Goal: Navigation & Orientation: Go to known website

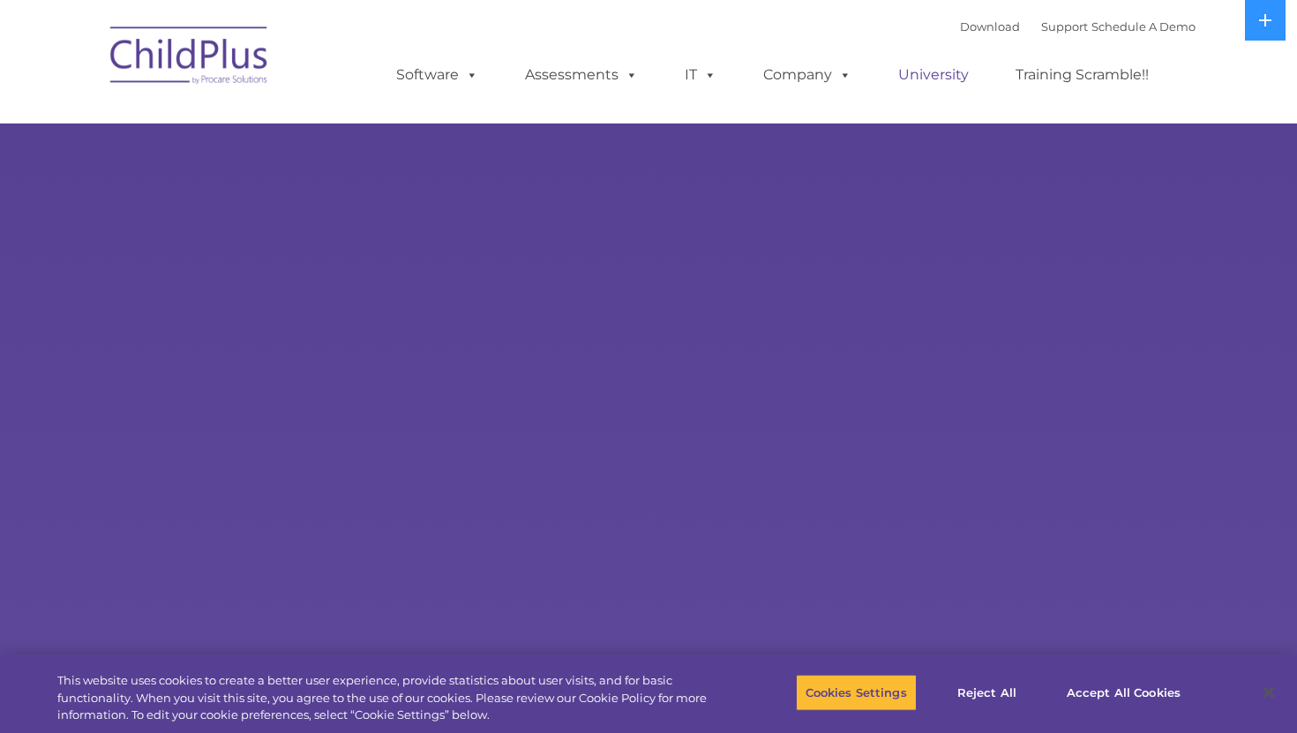
select select "MEDIUM"
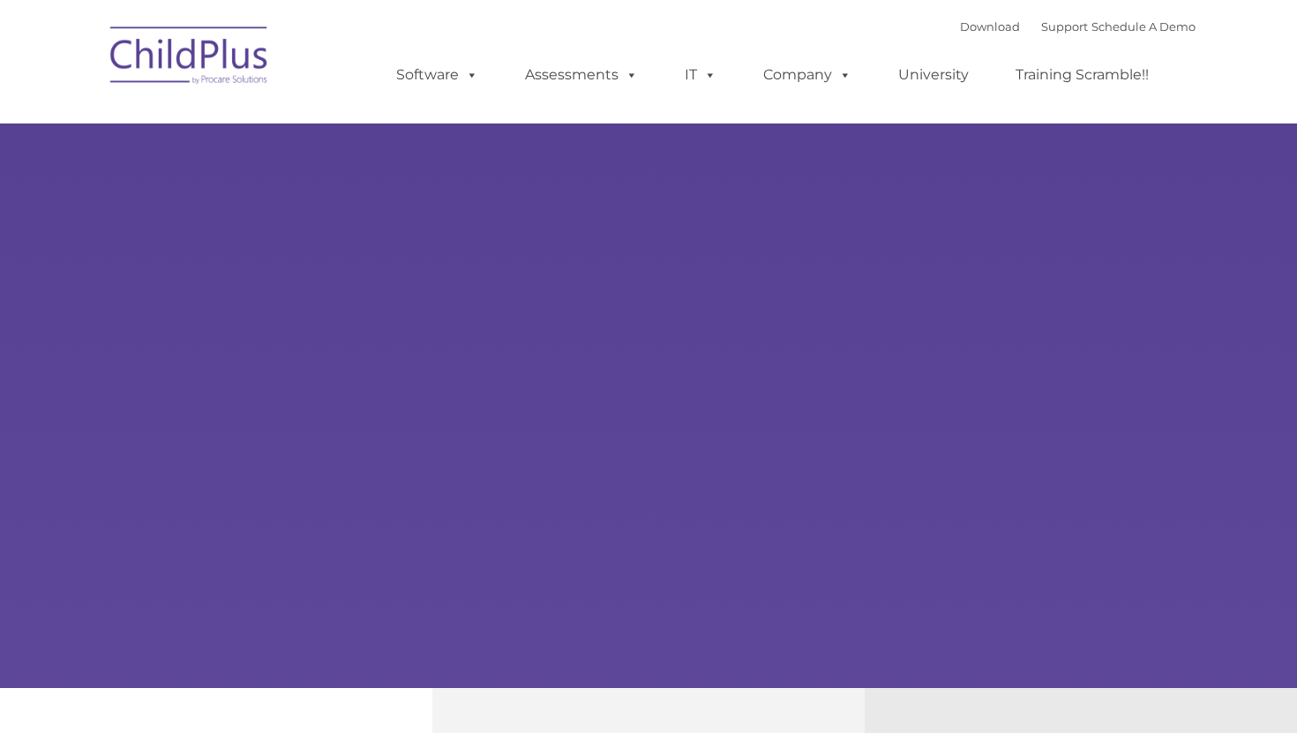
type input ""
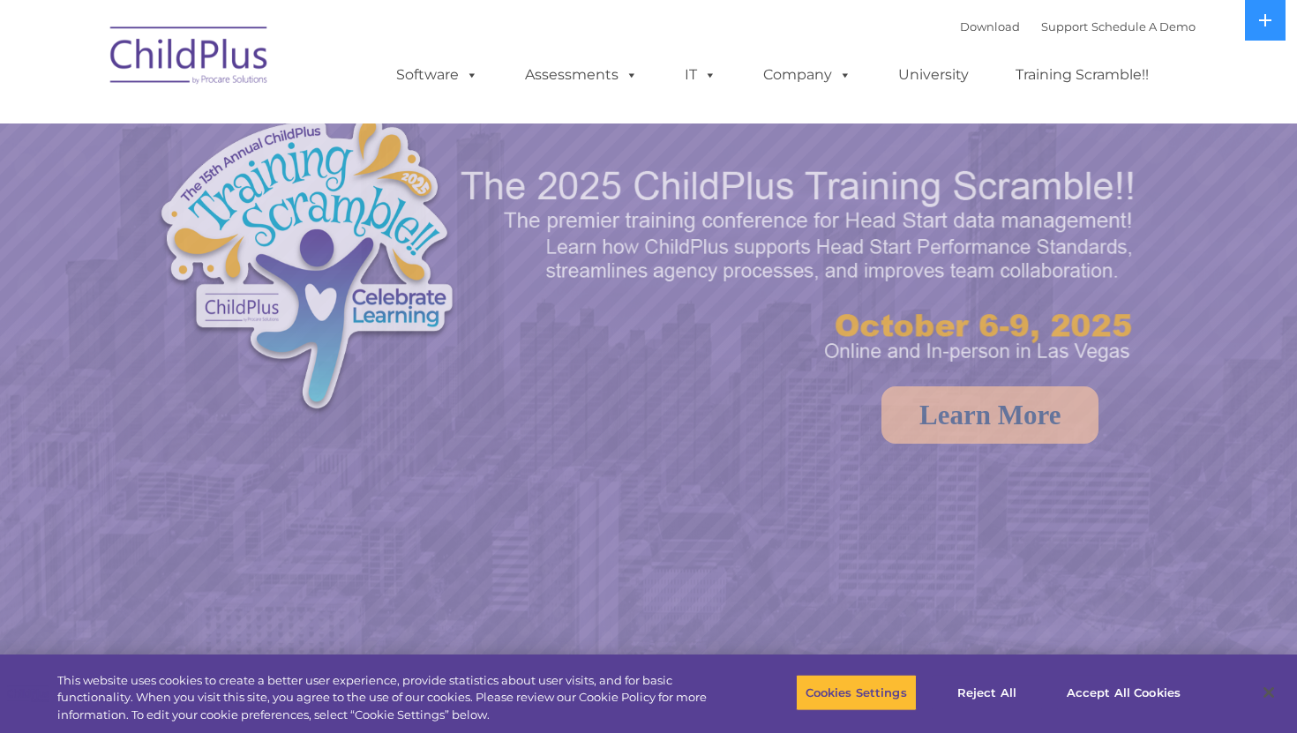
select select "MEDIUM"
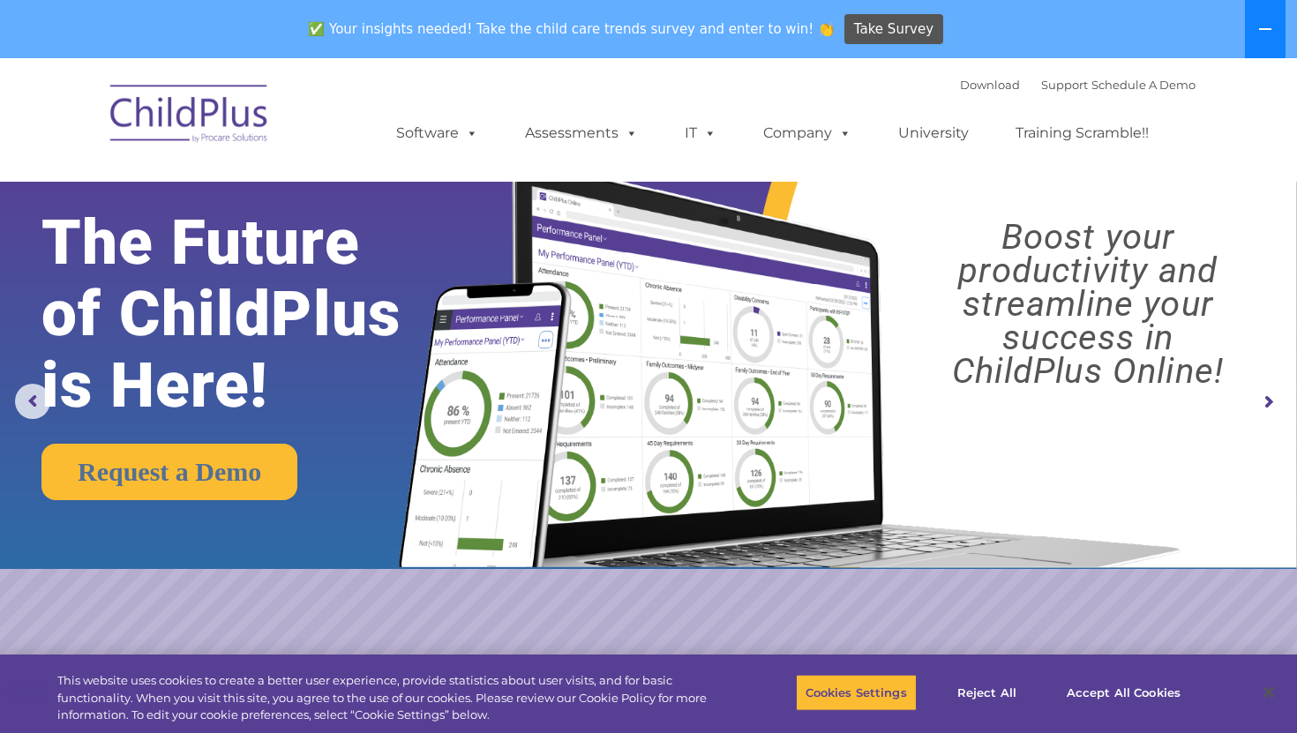
click at [1264, 41] on button at bounding box center [1265, 29] width 41 height 58
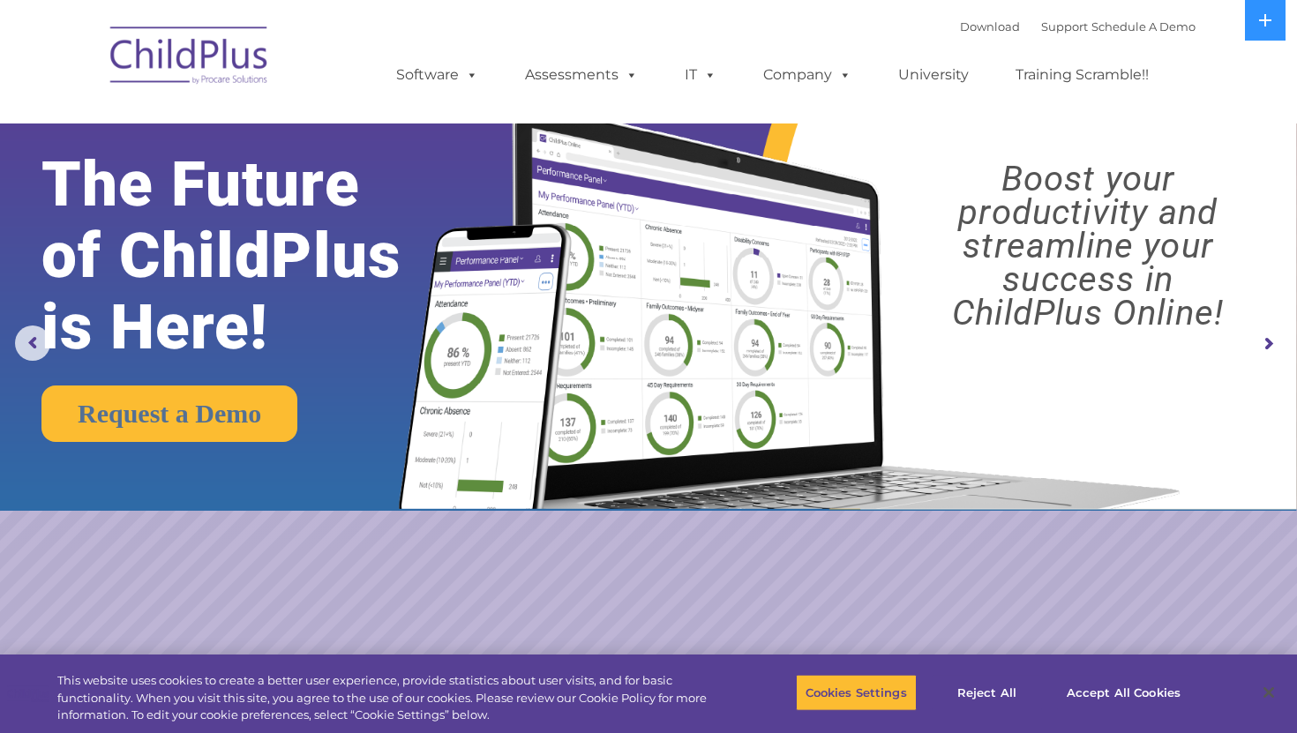
click at [214, 49] on img at bounding box center [189, 58] width 176 height 88
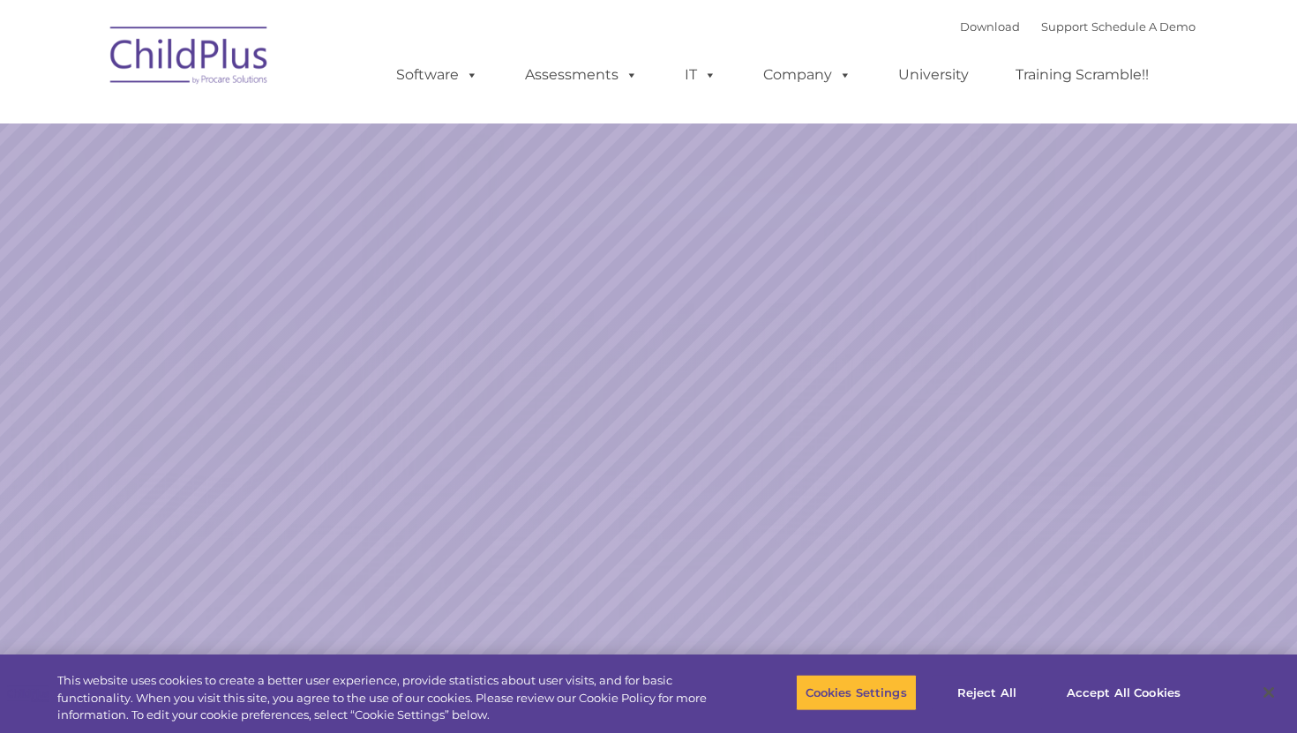
select select "MEDIUM"
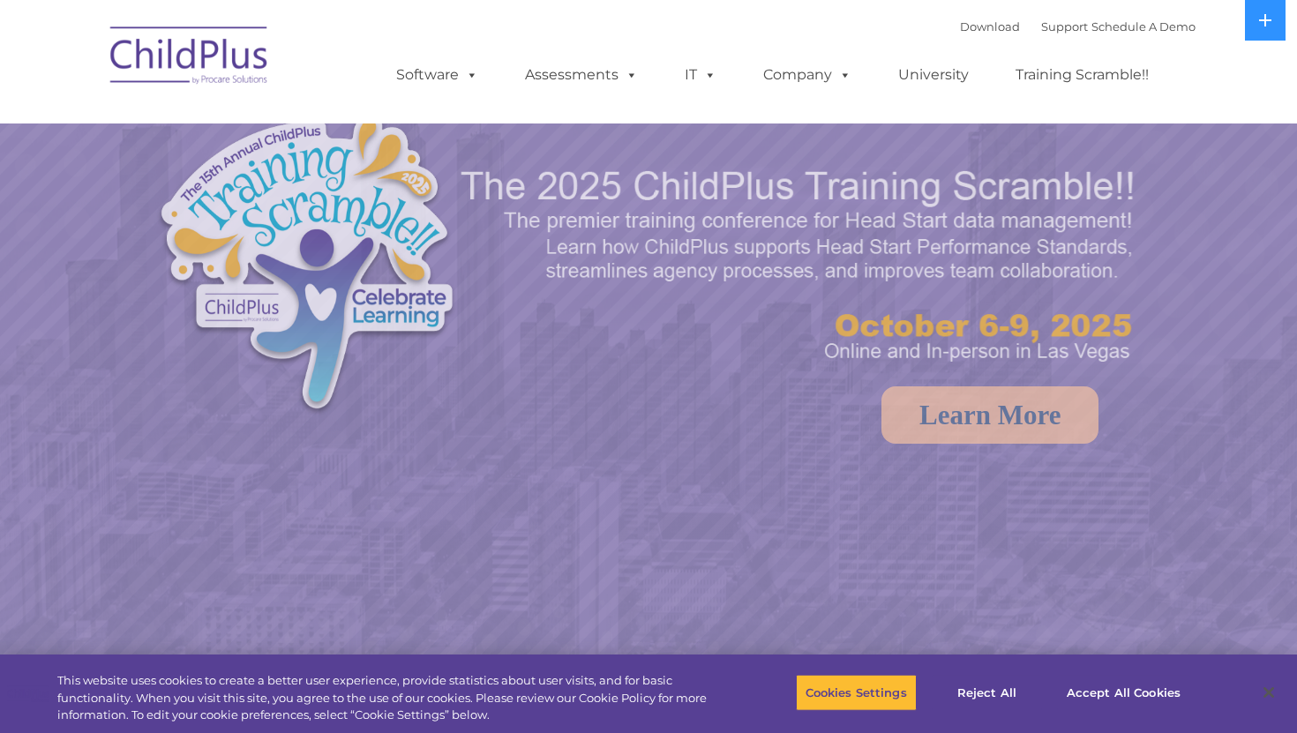
select select "MEDIUM"
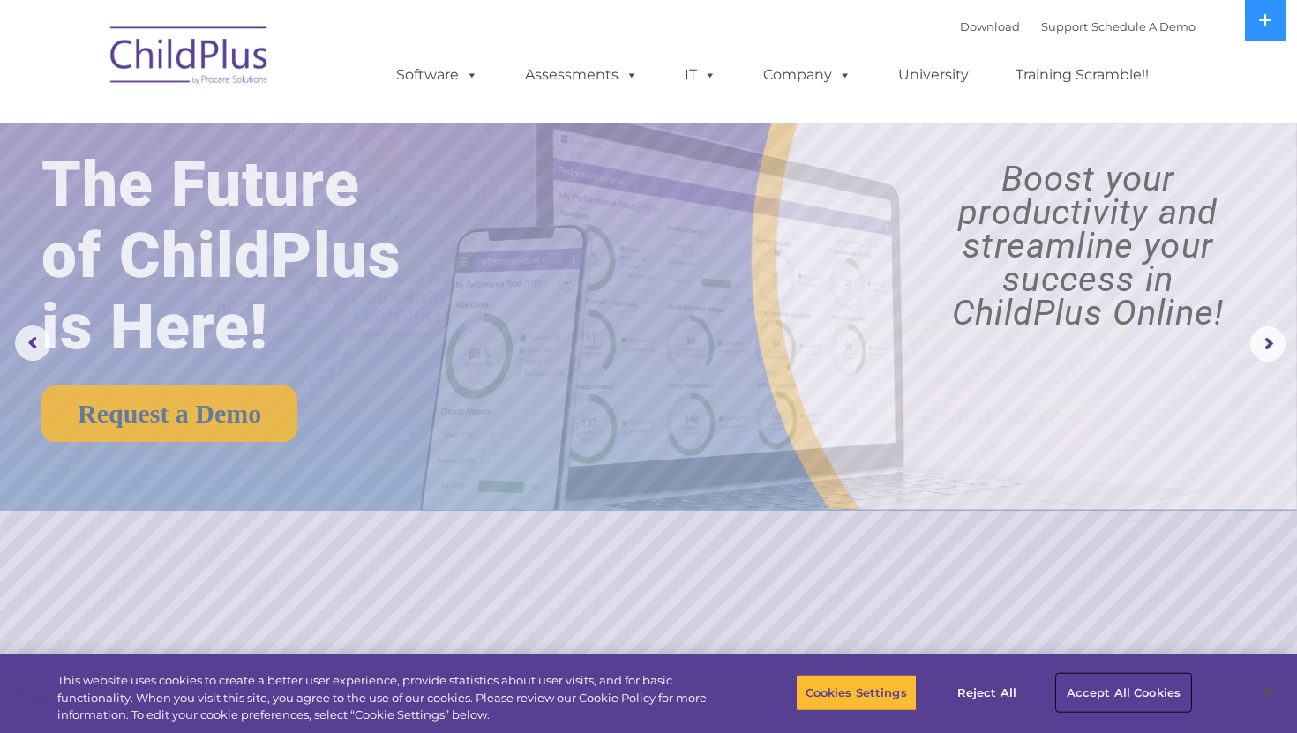
click at [1164, 678] on button "Accept All Cookies" at bounding box center [1123, 692] width 133 height 37
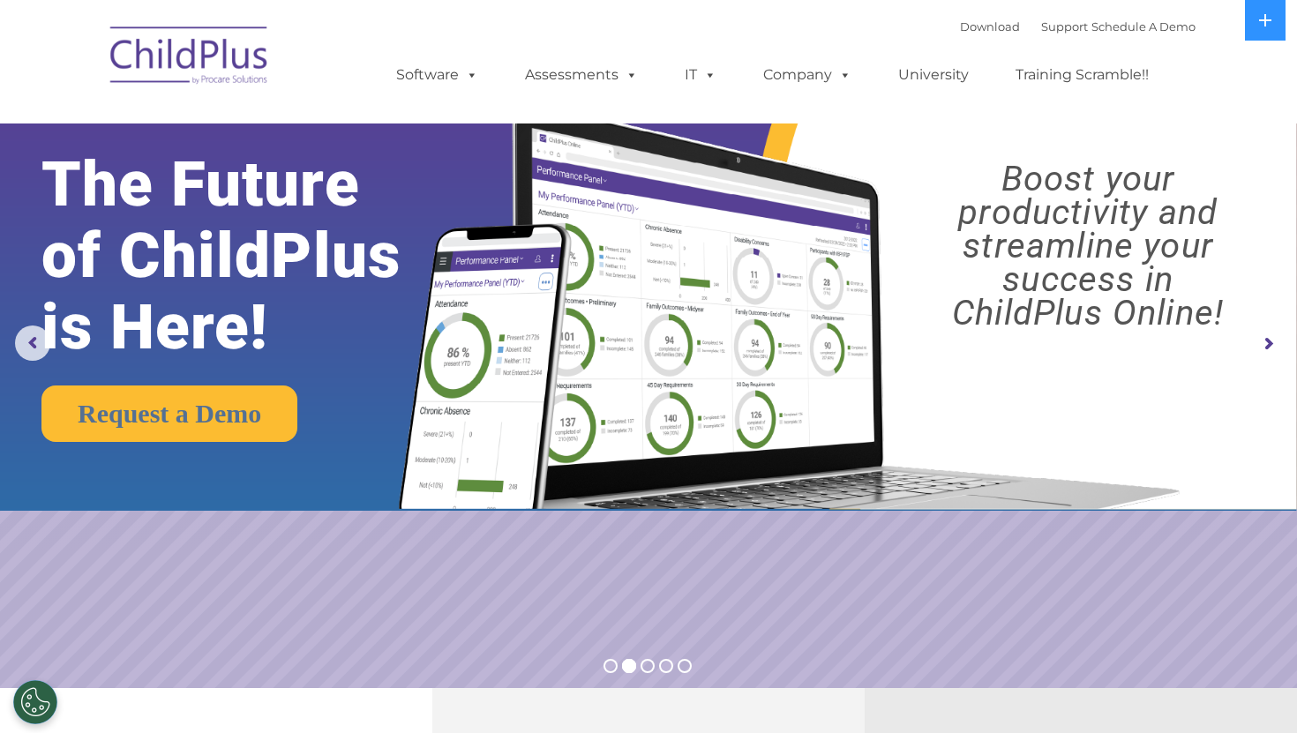
click at [202, 62] on img at bounding box center [189, 58] width 176 height 88
